Goal: Navigation & Orientation: Find specific page/section

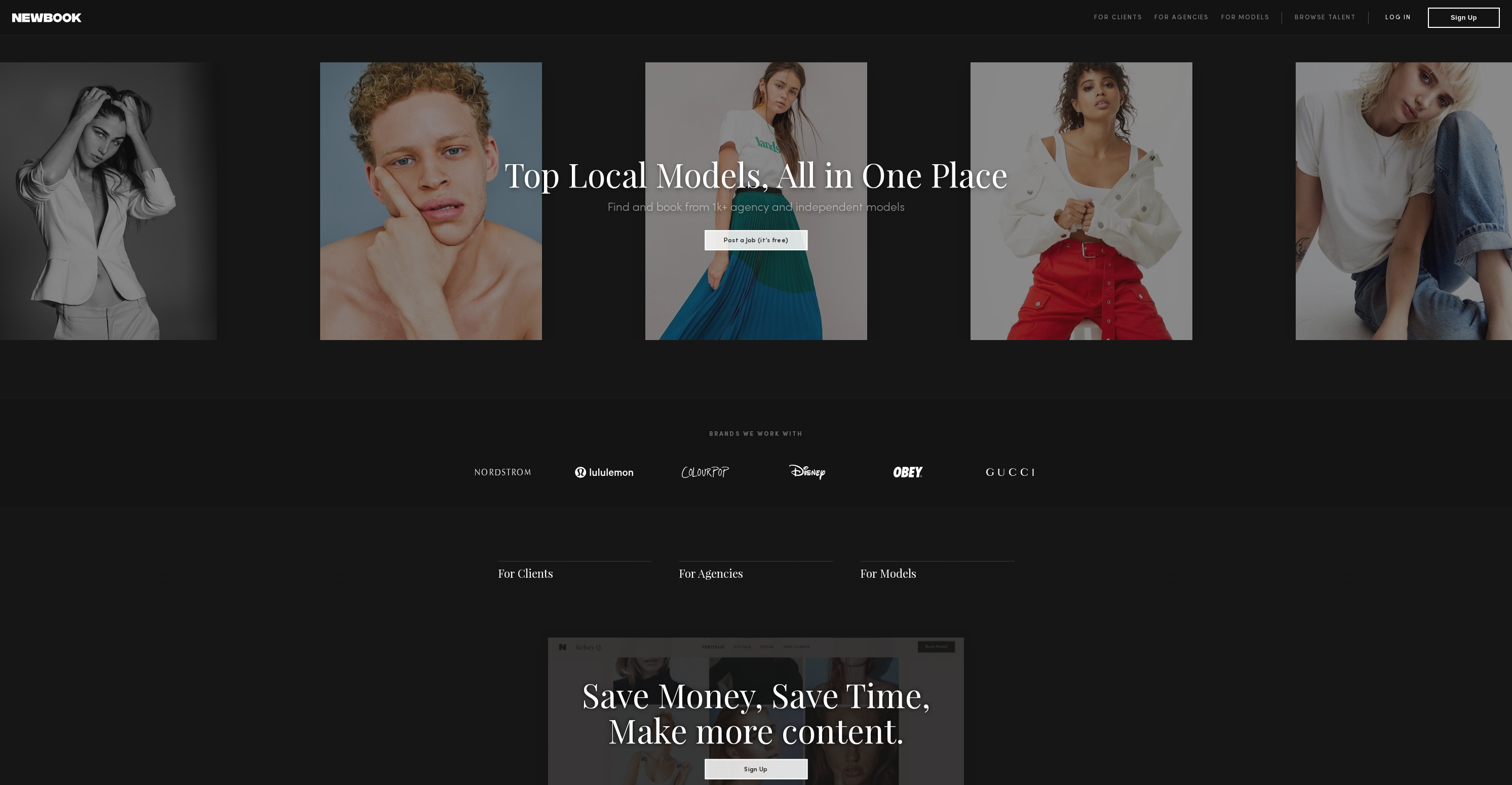
click at [1407, 17] on link "Log in" at bounding box center [1398, 18] width 60 height 12
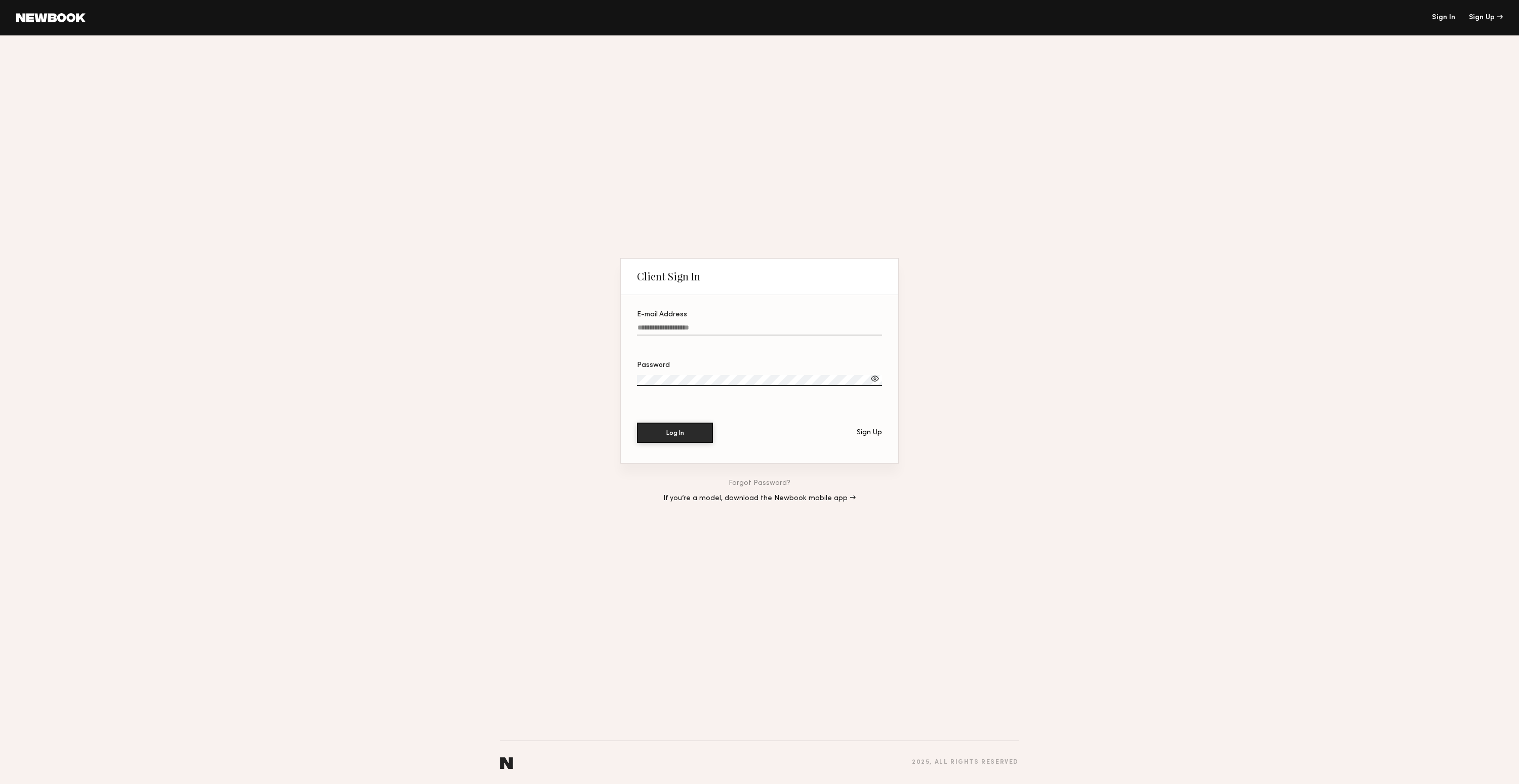
click at [710, 324] on input "E-mail Address" at bounding box center [759, 329] width 245 height 12
paste input "**********"
type input "**********"
click at [679, 373] on label "Password" at bounding box center [759, 379] width 245 height 34
click at [637, 423] on button "Log In" at bounding box center [675, 432] width 76 height 20
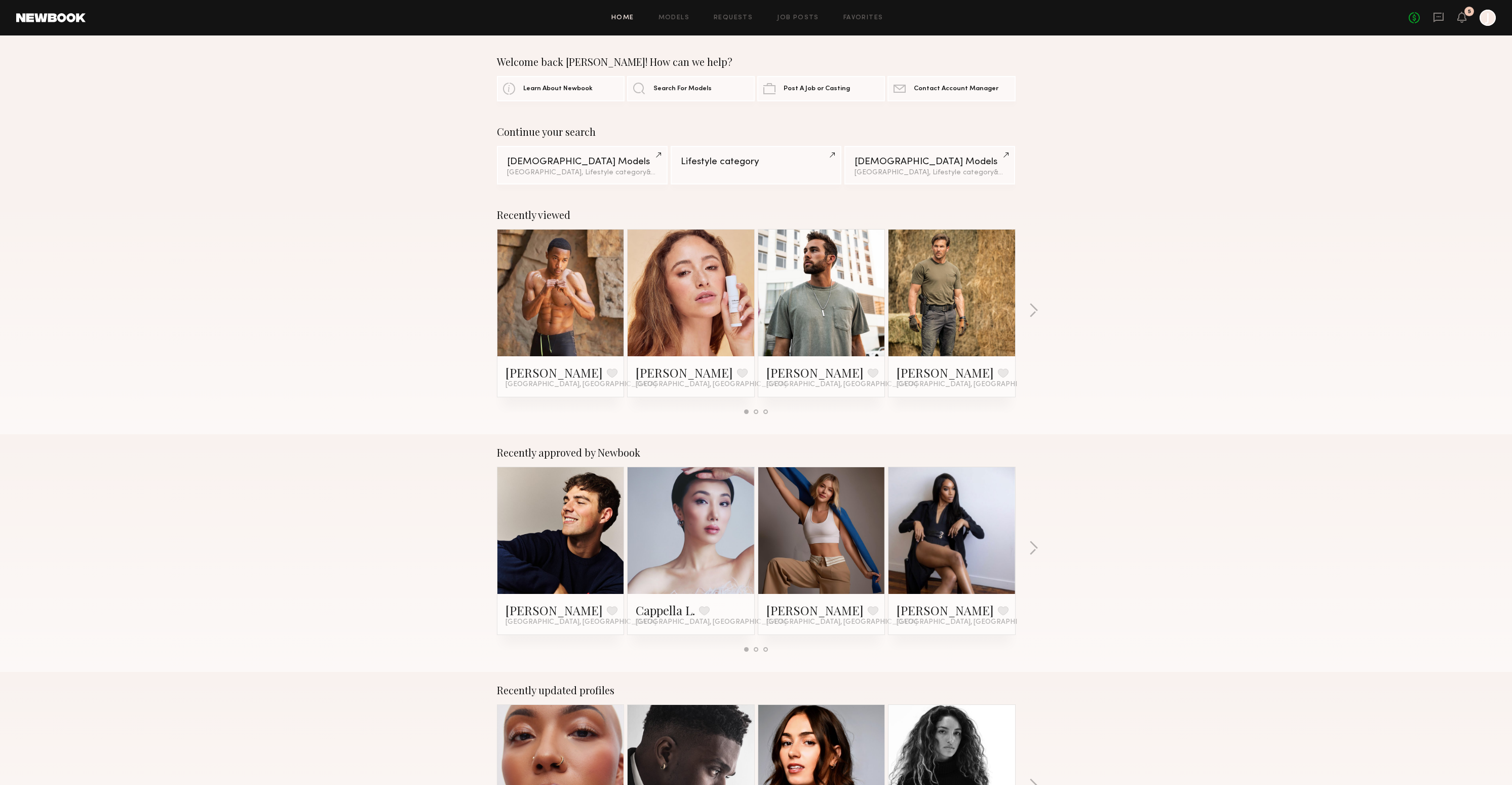
click at [756, 414] on div at bounding box center [756, 411] width 4 height 4
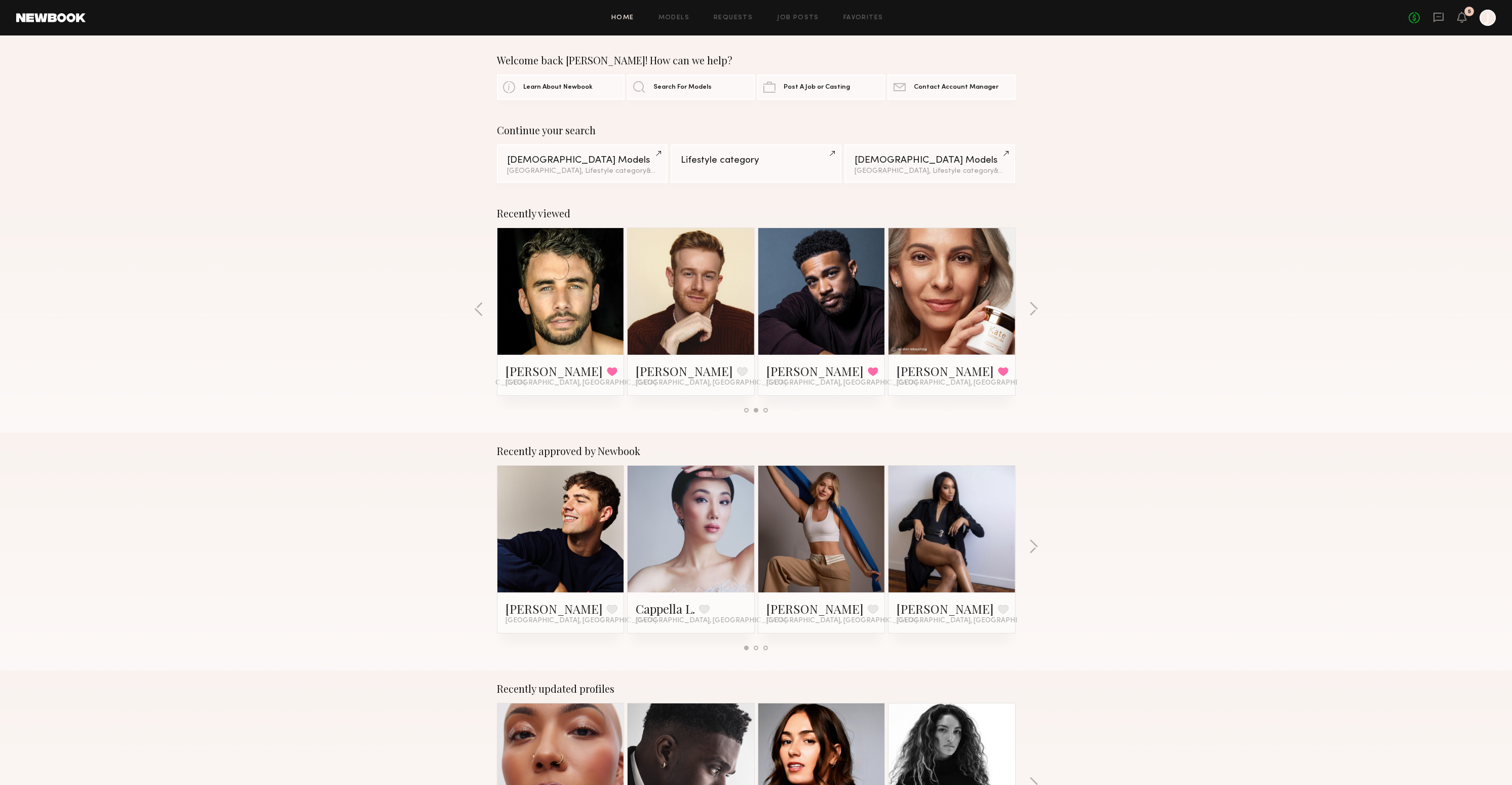
scroll to position [2, 0]
click at [556, 283] on link at bounding box center [560, 291] width 62 height 127
click at [714, 311] on link at bounding box center [691, 291] width 62 height 127
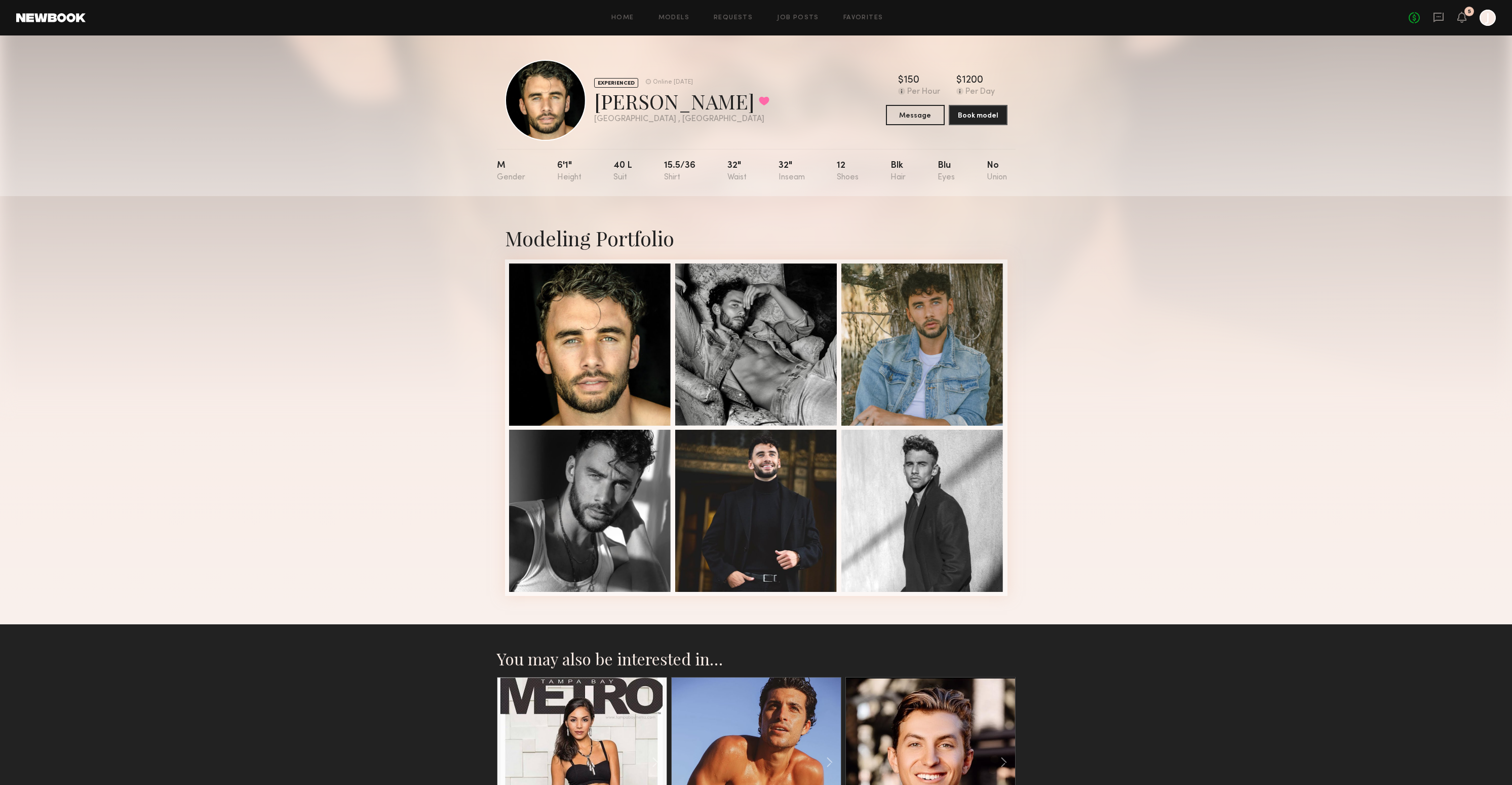
click at [630, 104] on div "Brendan M. Favorited" at bounding box center [682, 101] width 175 height 27
